Goal: Information Seeking & Learning: Learn about a topic

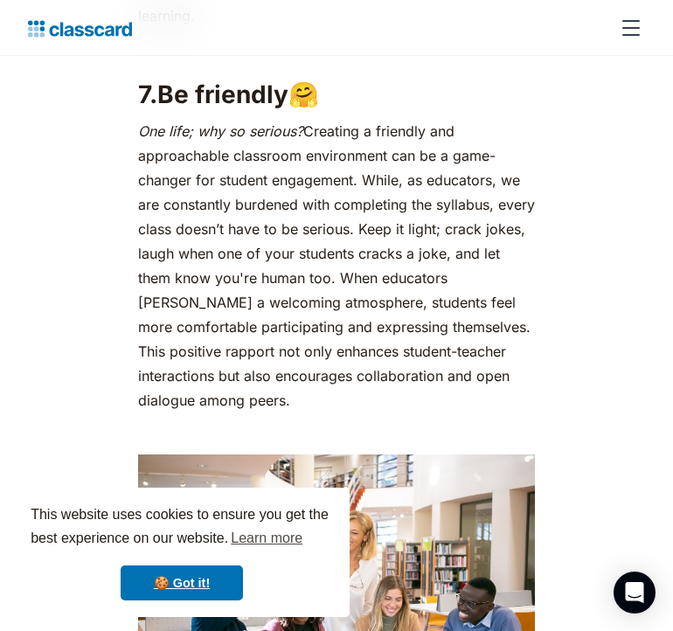
scroll to position [4983, 0]
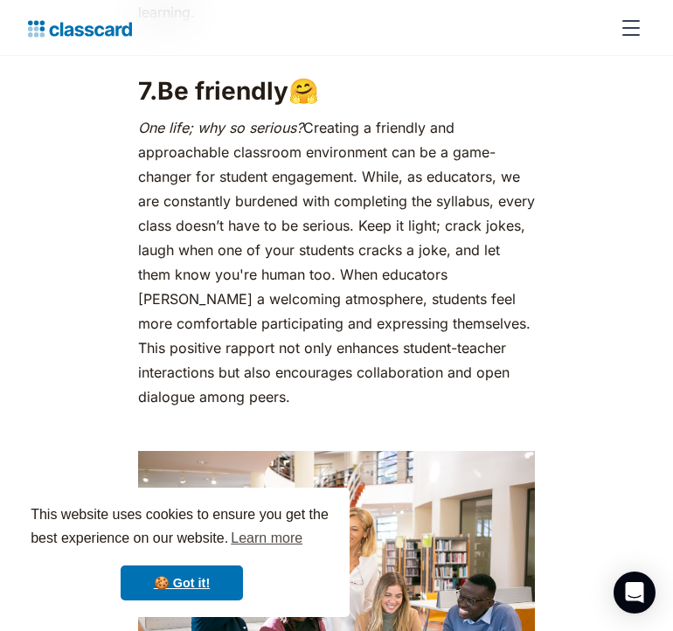
click at [211, 245] on p "One life; why so serious? Creating a friendly and approachable classroom enviro…" at bounding box center [337, 262] width 398 height 294
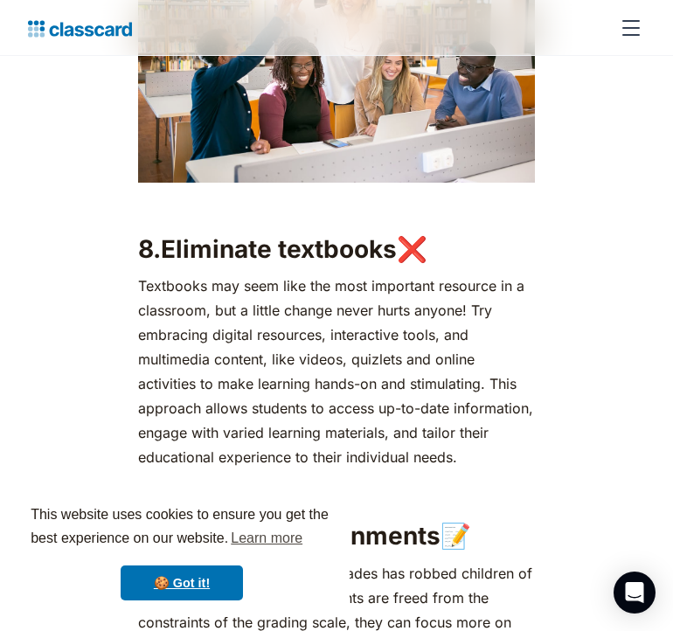
scroll to position [5522, 0]
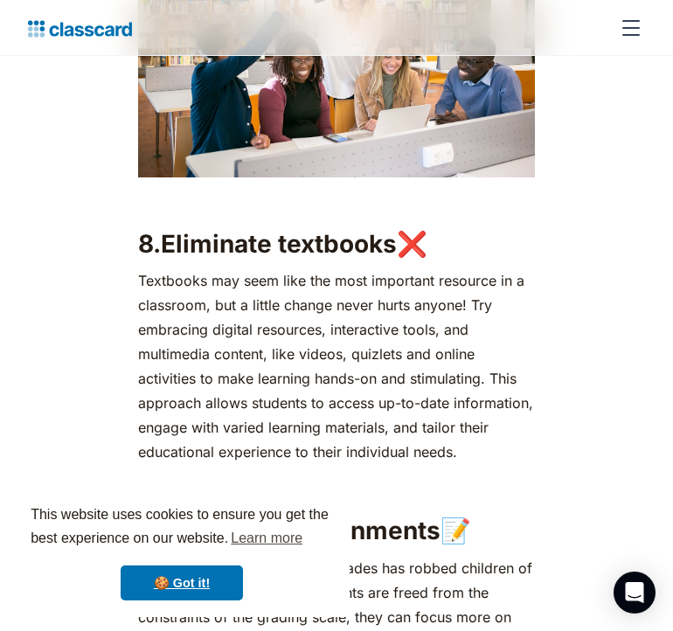
click at [184, 343] on p "Textbooks may seem like the most important resource in a classroom, but a littl…" at bounding box center [337, 366] width 398 height 196
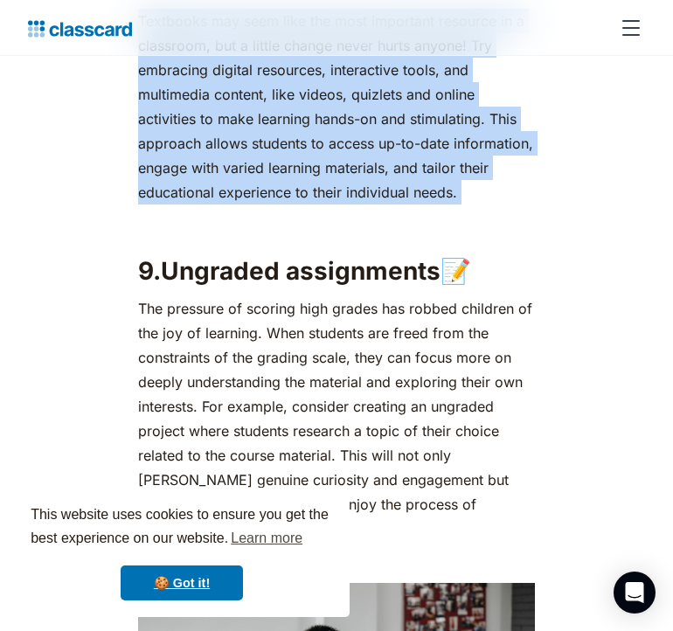
scroll to position [5873, 0]
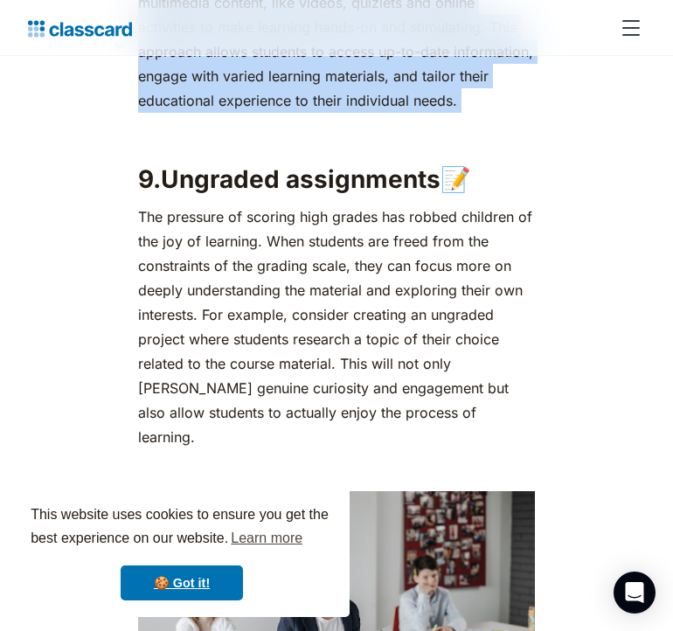
click at [184, 343] on p "The pressure of scoring high grades has robbed children of the joy of learning.…" at bounding box center [337, 326] width 398 height 245
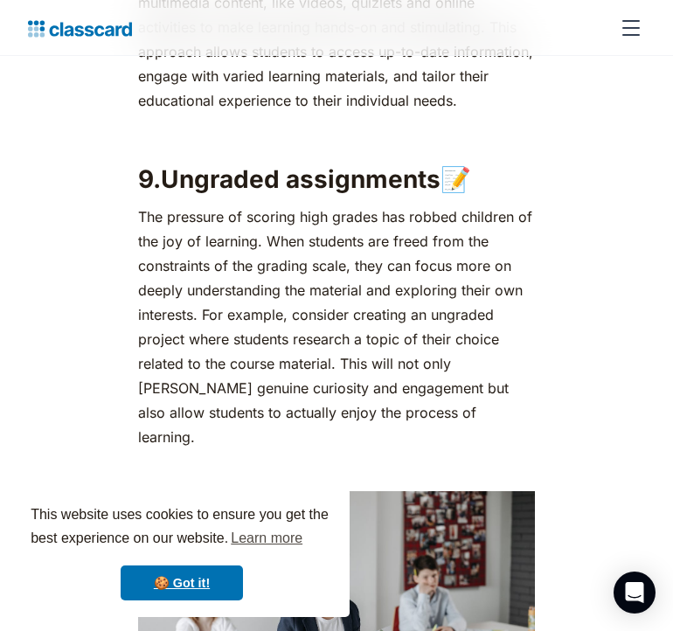
click at [184, 343] on p "The pressure of scoring high grades has robbed children of the joy of learning.…" at bounding box center [337, 326] width 398 height 245
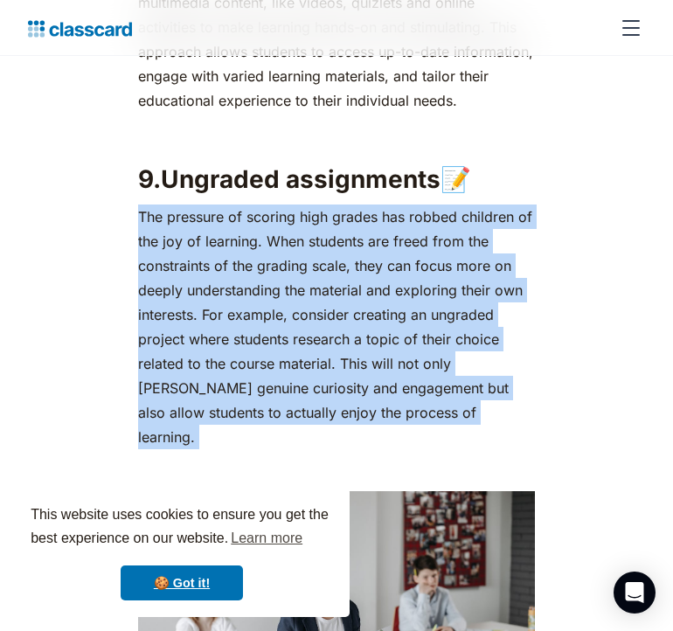
click at [549, 336] on div "Imagine attending class five days a week, listening to the same teacher lecture…" at bounding box center [337, 69] width 436 height 9978
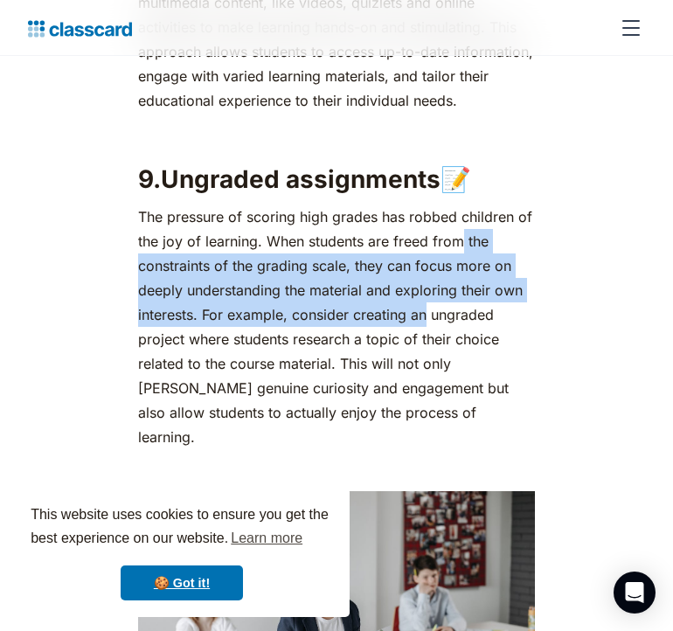
drag, startPoint x: 465, startPoint y: 250, endPoint x: 425, endPoint y: 332, distance: 91.4
click at [425, 332] on p "The pressure of scoring high grades has robbed children of the joy of learning.…" at bounding box center [337, 326] width 398 height 245
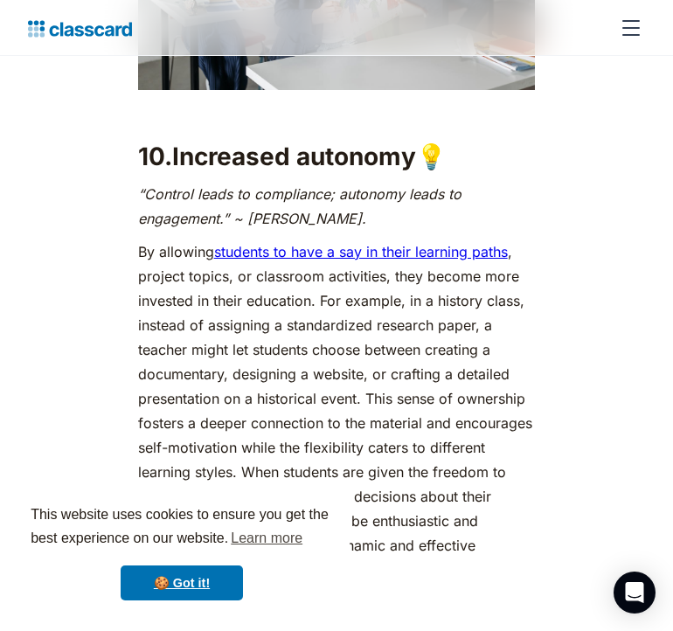
scroll to position [6557, 0]
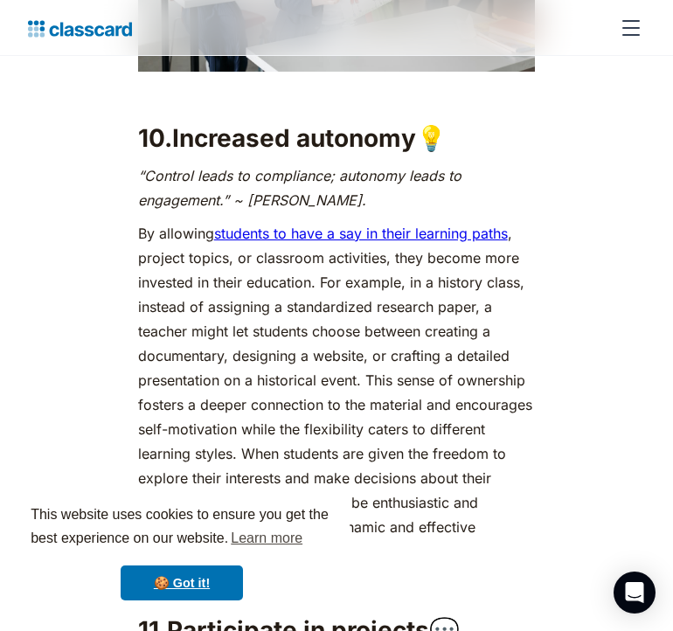
click at [334, 329] on p "By allowing students to have a say in their learning paths , project topics, or…" at bounding box center [337, 392] width 398 height 343
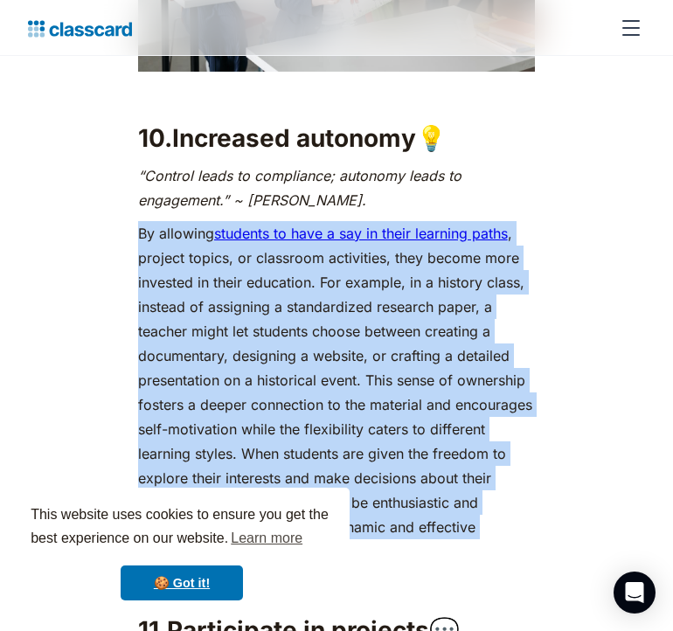
click at [334, 329] on p "By allowing students to have a say in their learning paths , project topics, or…" at bounding box center [337, 392] width 398 height 343
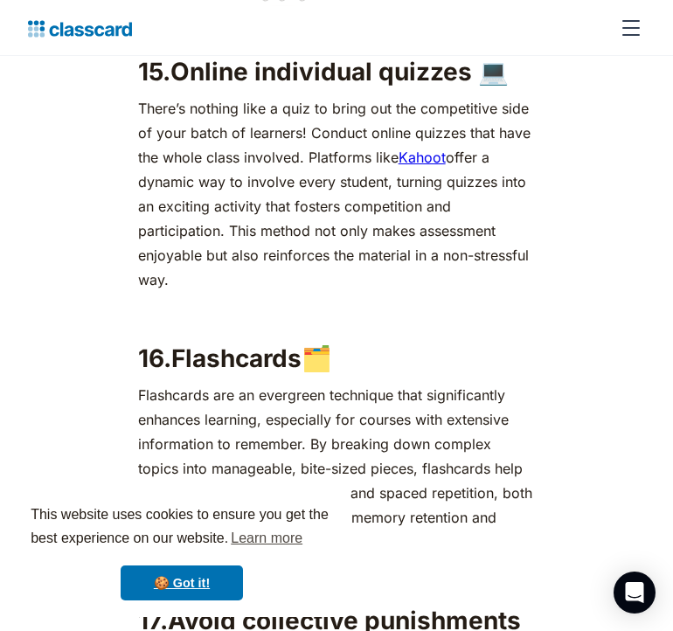
scroll to position [8937, 0]
